Goal: Check status: Check status

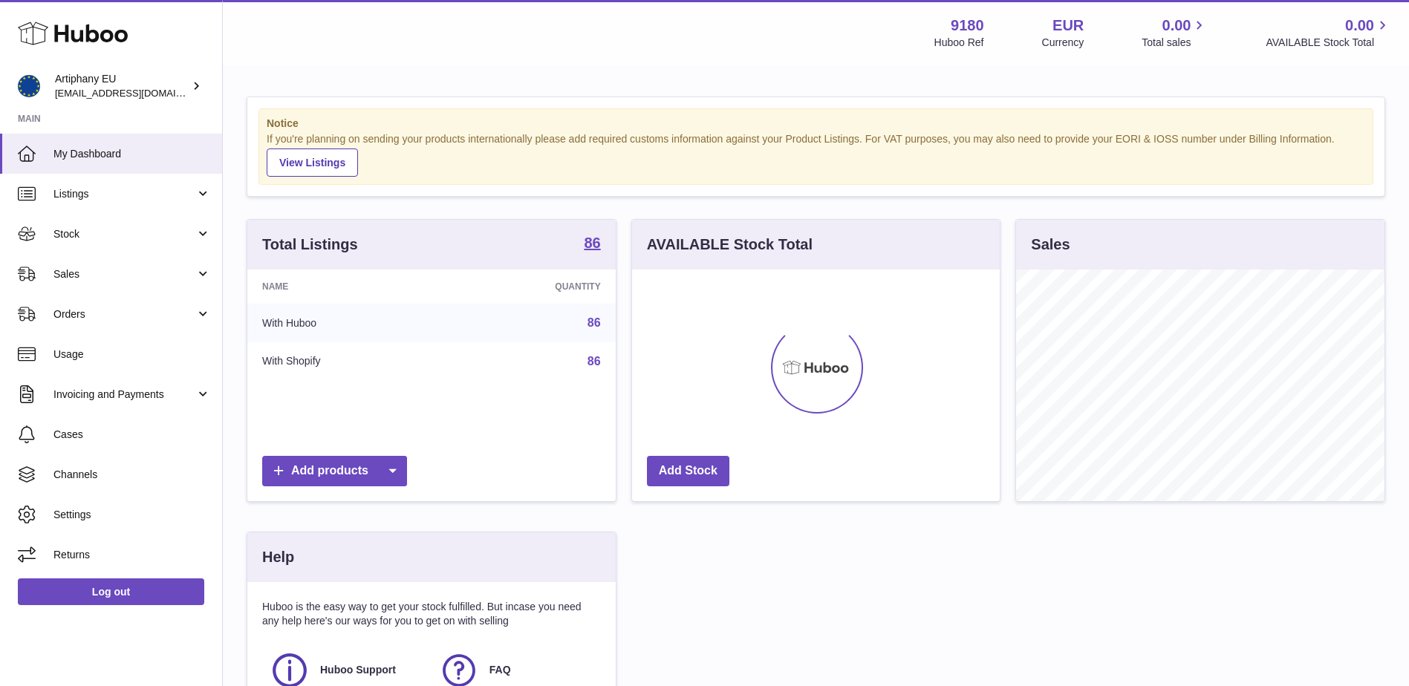
scroll to position [232, 368]
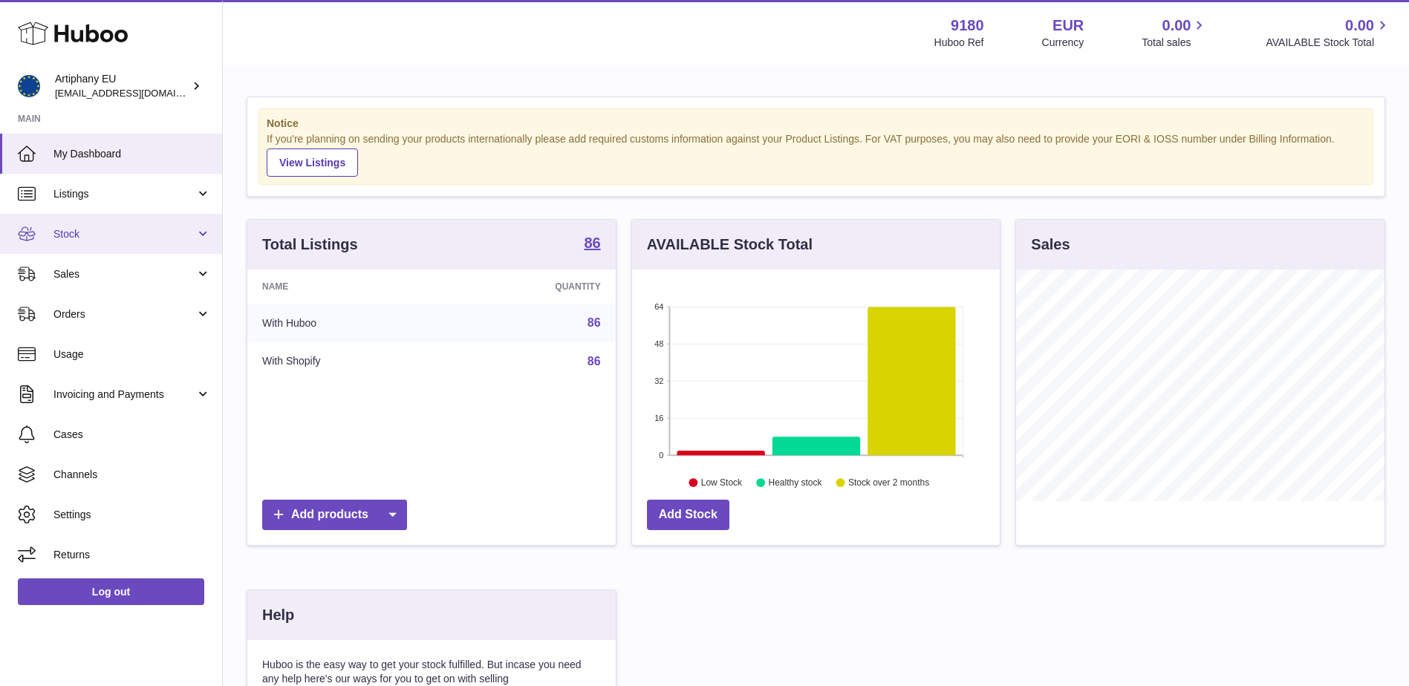
click at [85, 238] on span "Stock" at bounding box center [124, 234] width 142 height 14
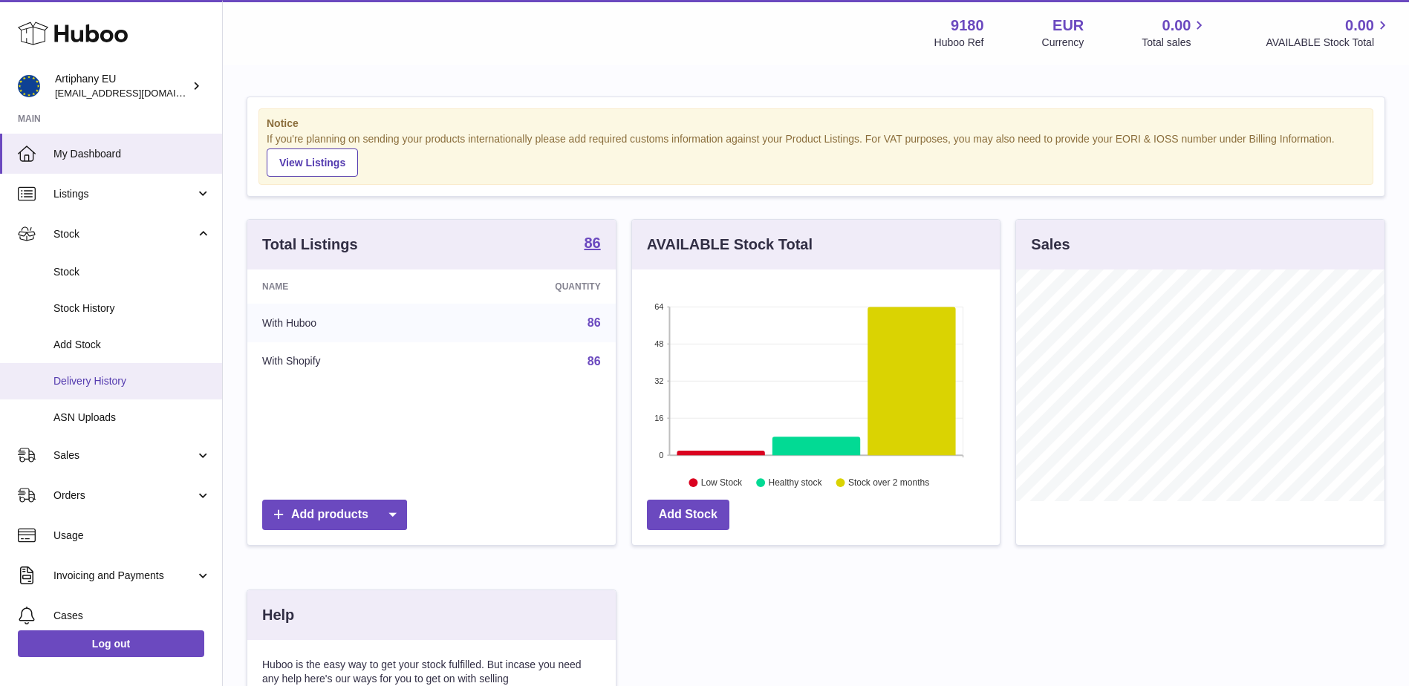
click at [79, 372] on link "Delivery History" at bounding box center [111, 381] width 222 height 36
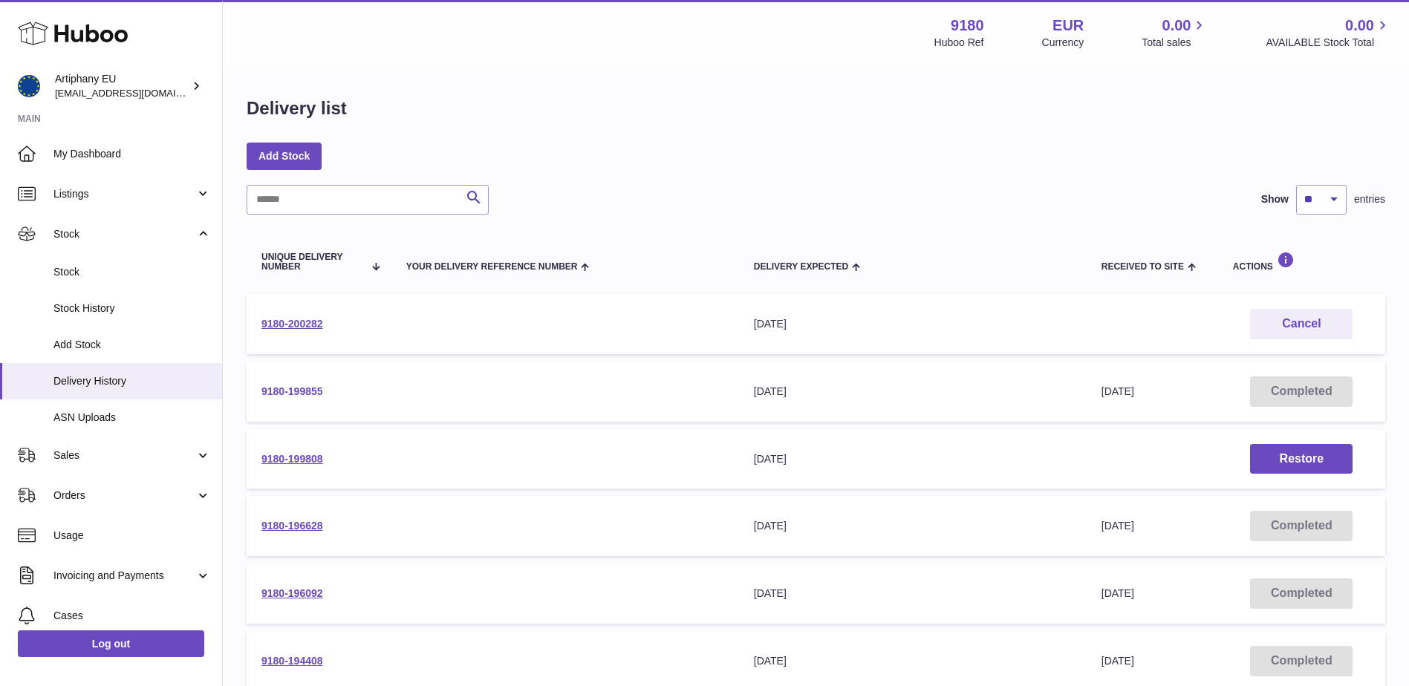
click at [283, 385] on link "9180-199855" at bounding box center [292, 391] width 62 height 12
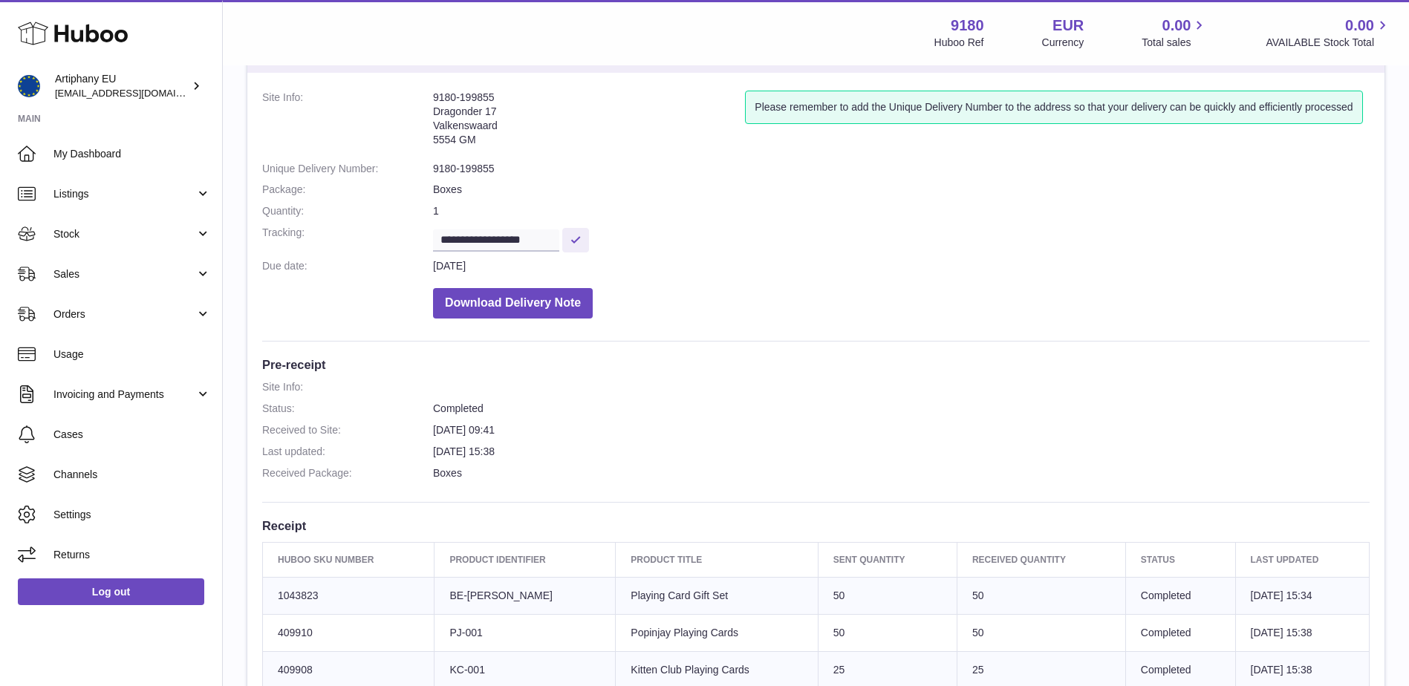
scroll to position [149, 0]
